Goal: Check status: Check status

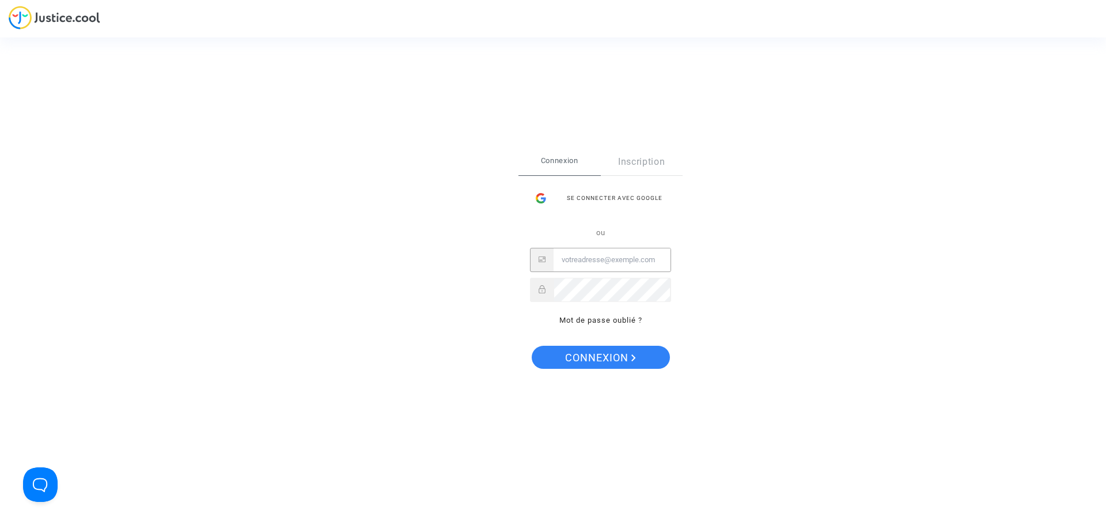
click at [566, 258] on input "Email" at bounding box center [612, 259] width 117 height 23
type input "f.pernel@free.fr"
click at [532, 346] on button "Connexion" at bounding box center [601, 357] width 138 height 23
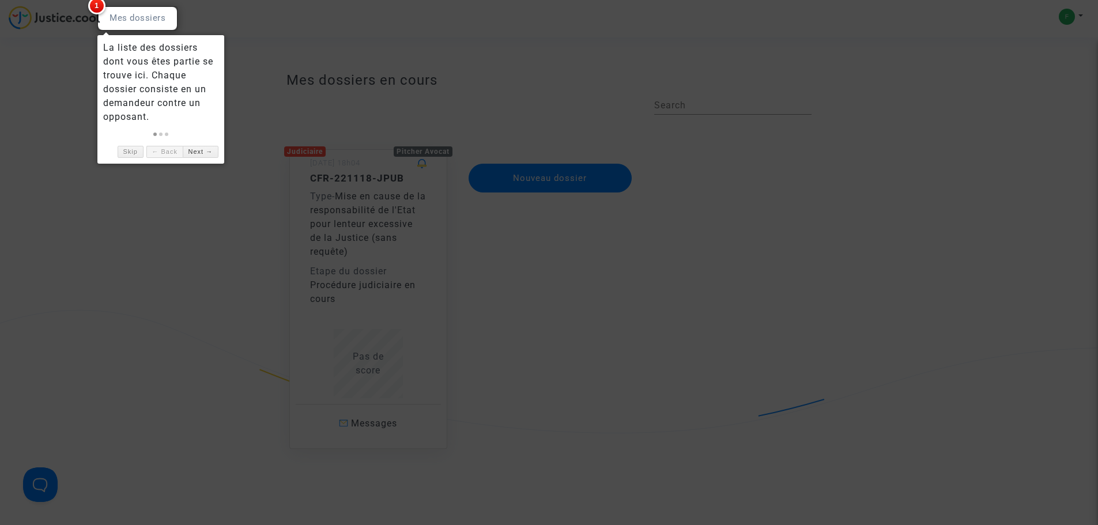
click at [171, 211] on div at bounding box center [549, 262] width 1098 height 525
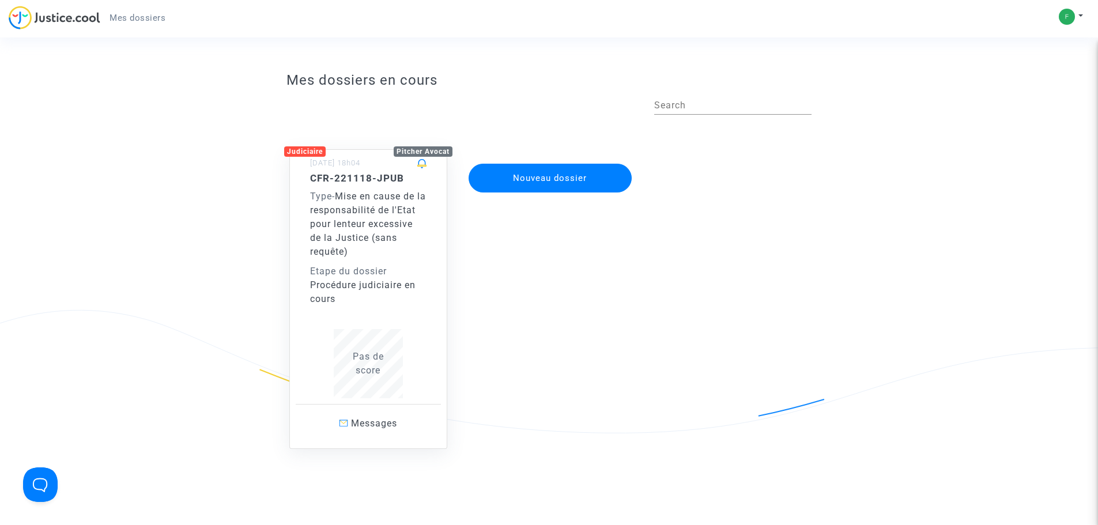
click at [360, 244] on div "Type - Mise en cause de la responsabilité de l'Etat pour lenteur excessive de l…" at bounding box center [368, 224] width 116 height 69
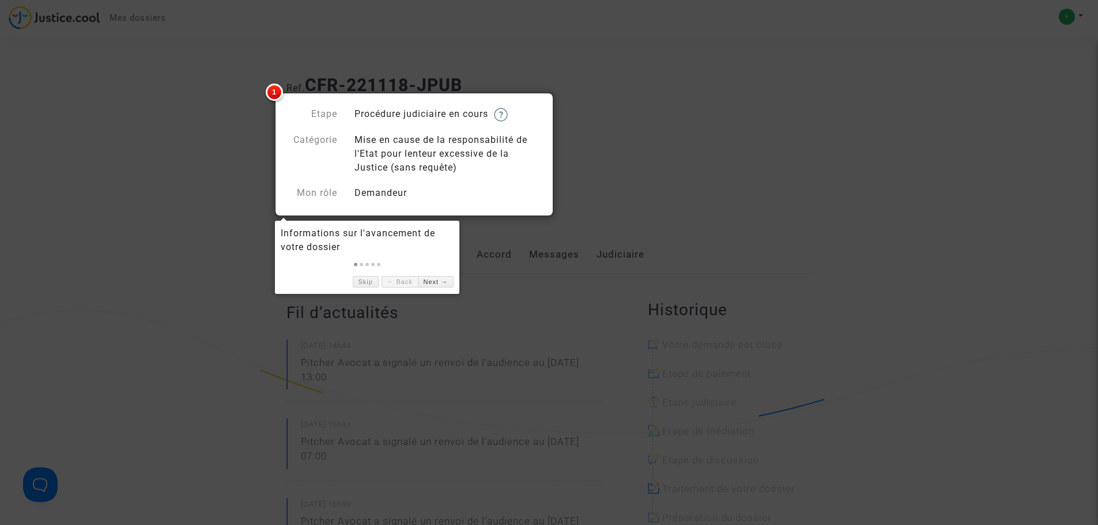
click at [220, 187] on div at bounding box center [549, 262] width 1098 height 525
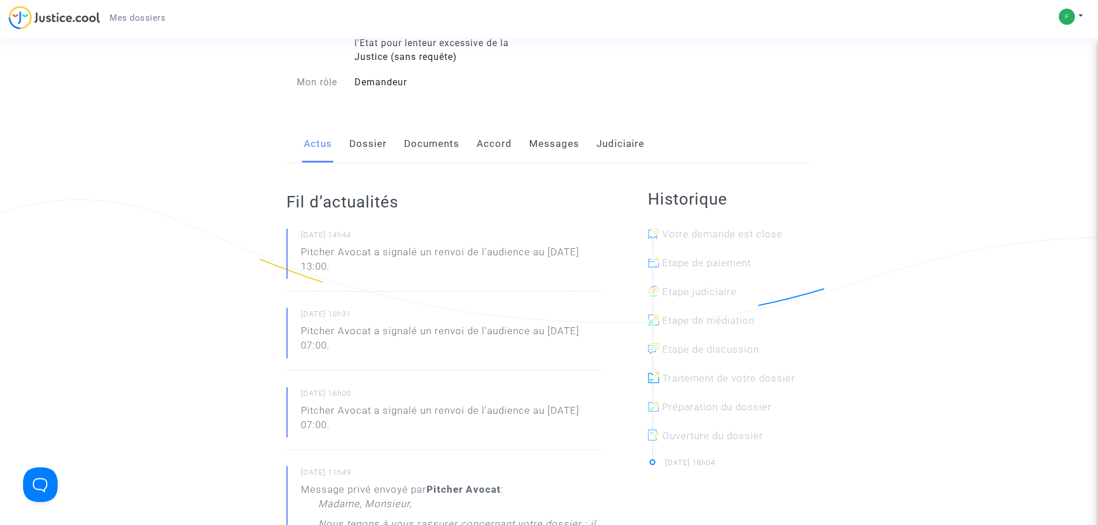
scroll to position [115, 0]
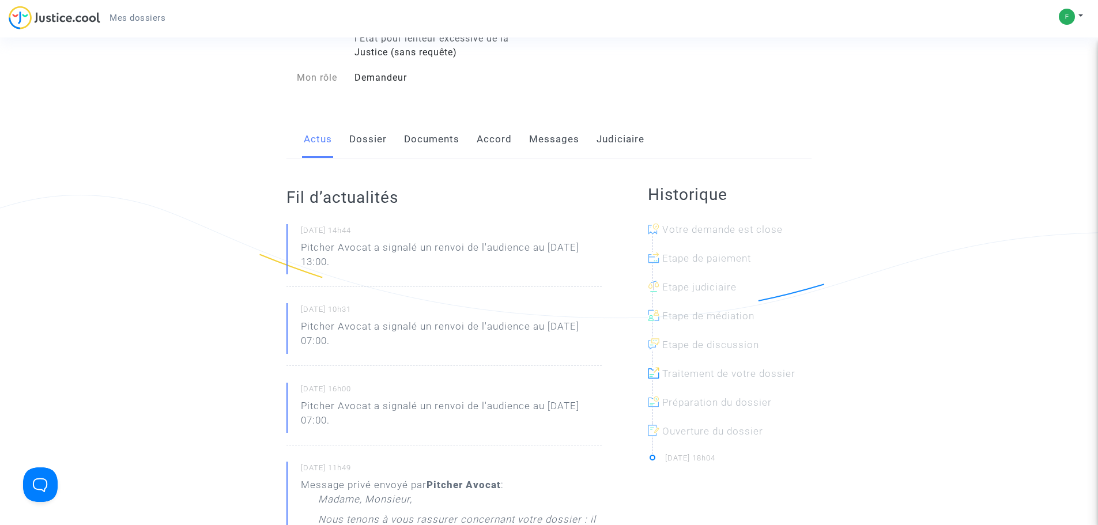
click at [378, 142] on link "Dossier" at bounding box center [367, 139] width 37 height 38
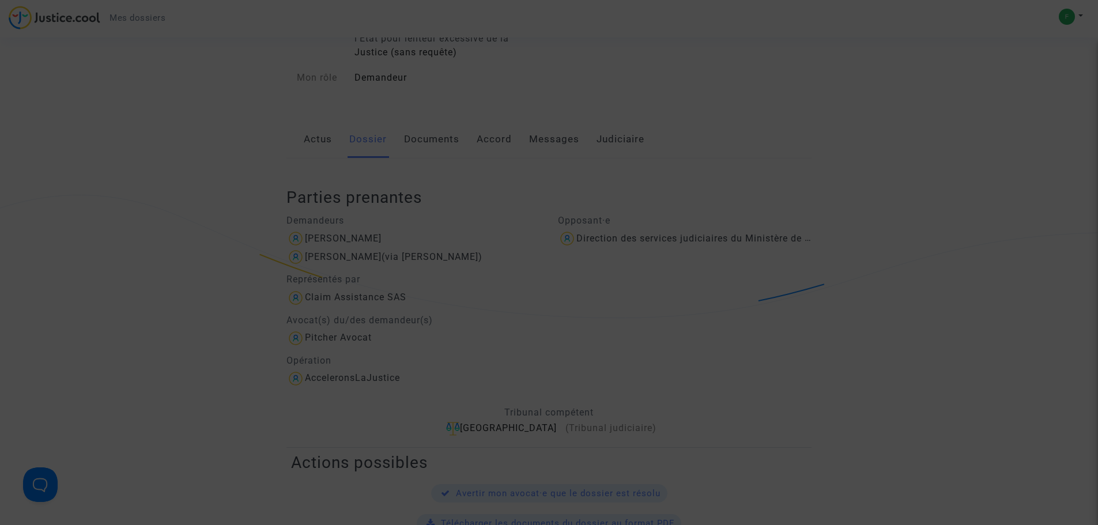
click at [203, 207] on div at bounding box center [549, 262] width 1098 height 525
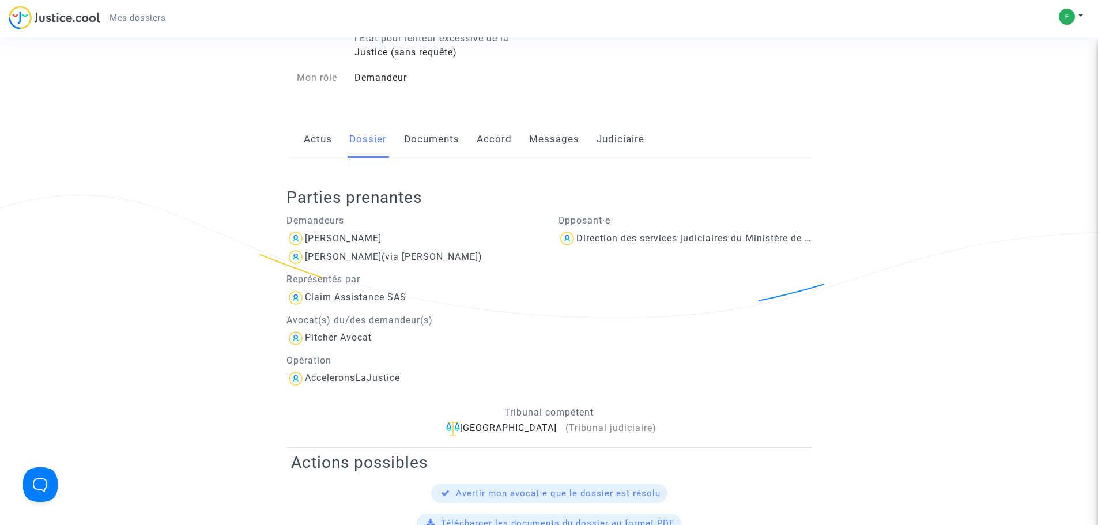
click at [545, 139] on link "Messages" at bounding box center [554, 139] width 50 height 38
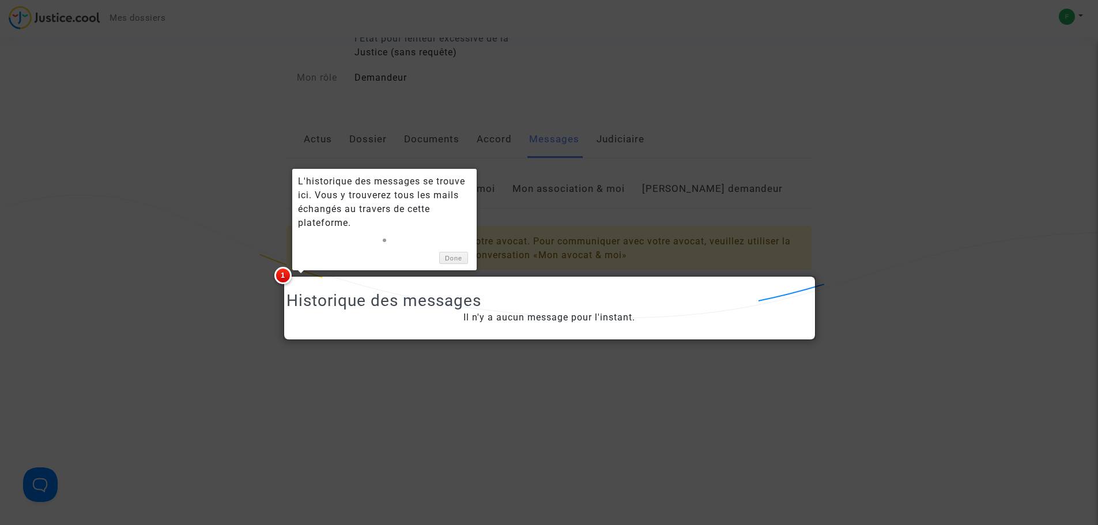
click at [207, 231] on div at bounding box center [549, 262] width 1098 height 525
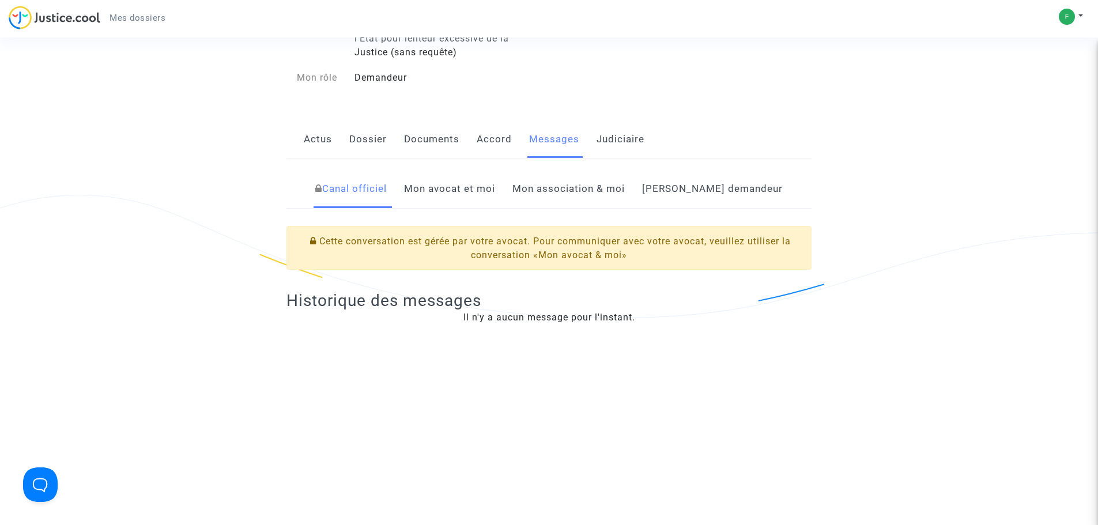
click at [495, 188] on link "Mon avocat et moi" at bounding box center [449, 189] width 91 height 38
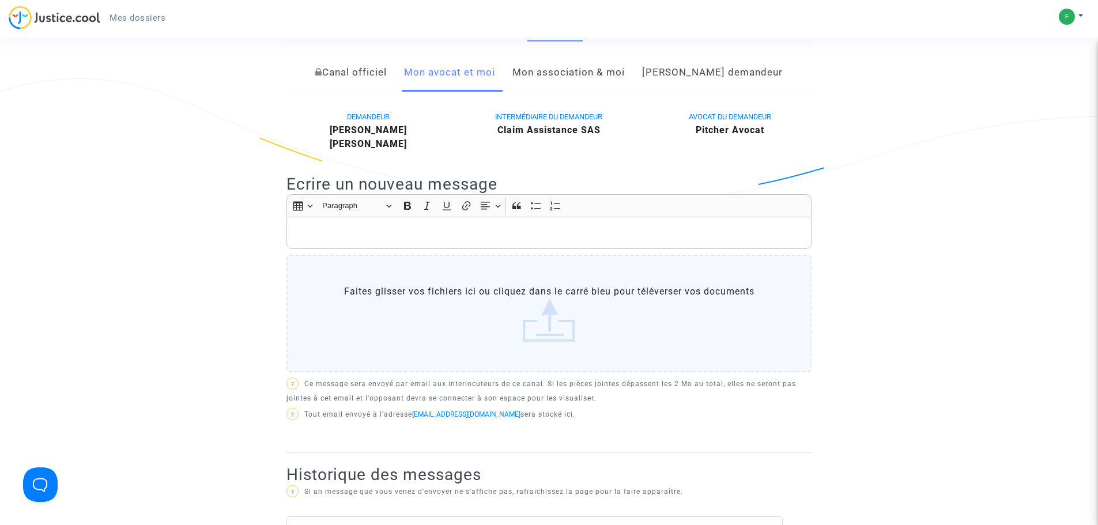
scroll to position [115, 0]
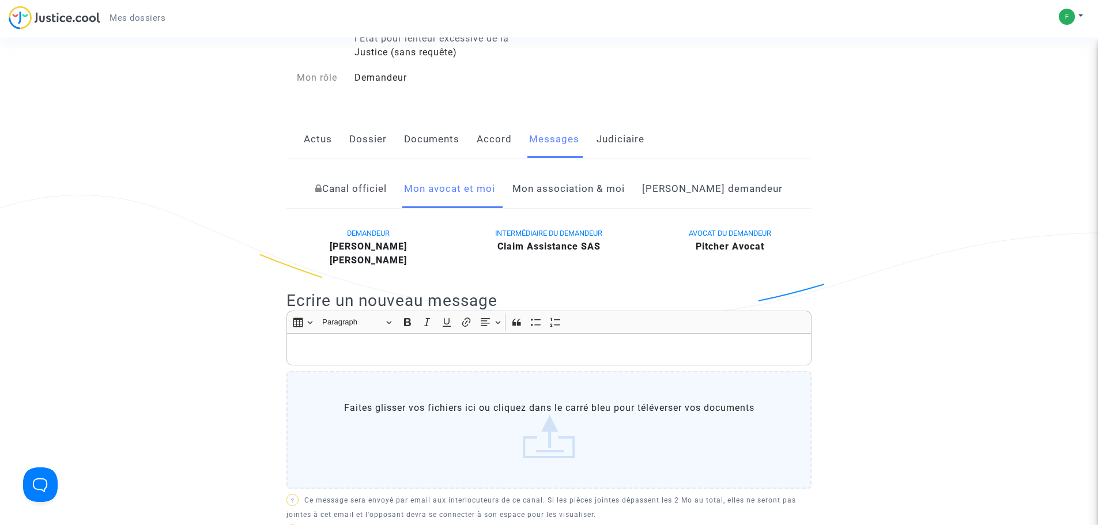
click at [321, 139] on link "Actus" at bounding box center [318, 139] width 28 height 38
